Goal: Browse casually

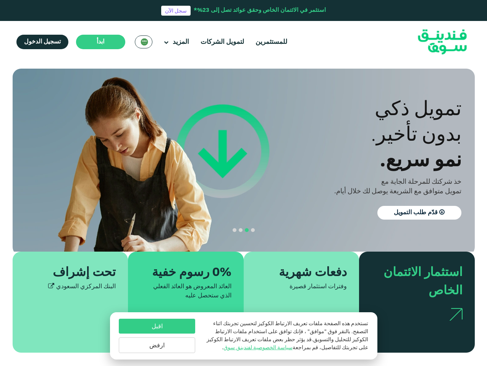
click at [99, 42] on span "ابدأ" at bounding box center [101, 42] width 8 height 6
click at [243, 160] on div "نمو سريع." at bounding box center [345, 159] width 231 height 26
click at [0, 218] on section "الازدهار مع المبادئ. التوافق مع أحكام الشريعة [DEMOGRAPHIC_DATA] استثمار متوافق…" at bounding box center [243, 211] width 487 height 284
click at [243, 232] on button "navigation" at bounding box center [246, 230] width 6 height 6
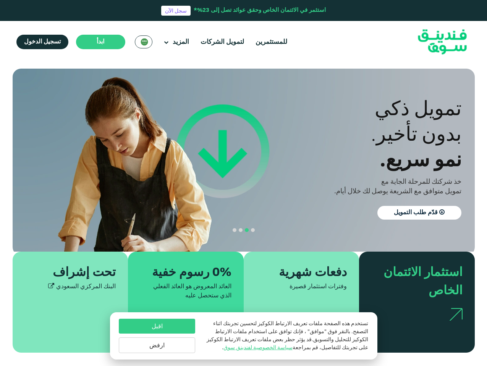
click at [253, 231] on span "navigation" at bounding box center [253, 231] width 4 height 4
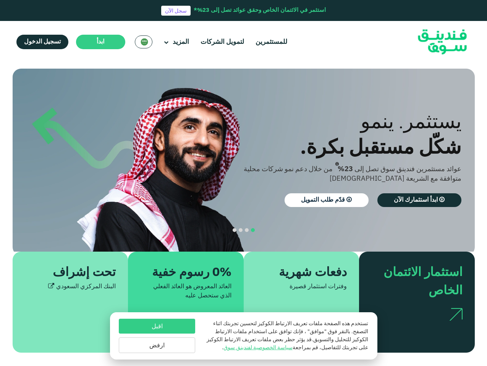
click at [247, 231] on span "navigation" at bounding box center [247, 231] width 4 height 4
click at [240, 231] on span "navigation" at bounding box center [241, 231] width 4 height 4
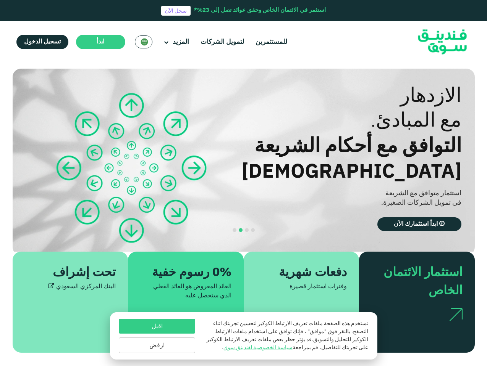
click at [234, 231] on span "navigation" at bounding box center [234, 231] width 4 height 4
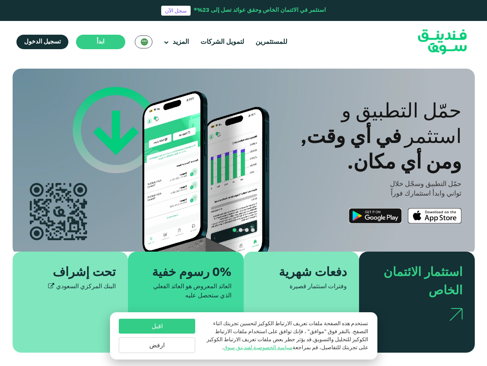
click at [157, 335] on div "اقبل ارفض" at bounding box center [157, 336] width 76 height 34
